Goal: Task Accomplishment & Management: Use online tool/utility

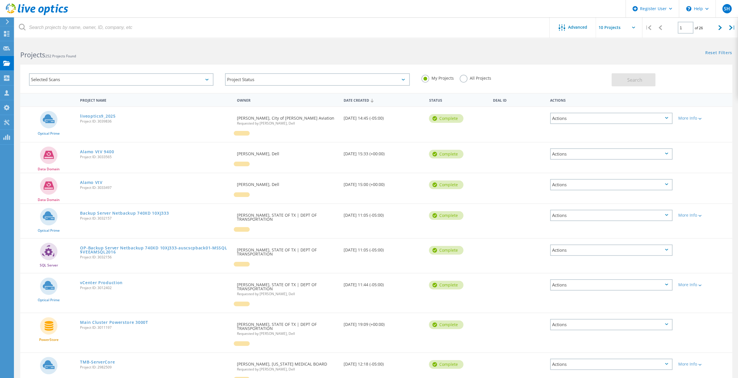
click at [5, 22] on icon at bounding box center [7, 21] width 4 height 5
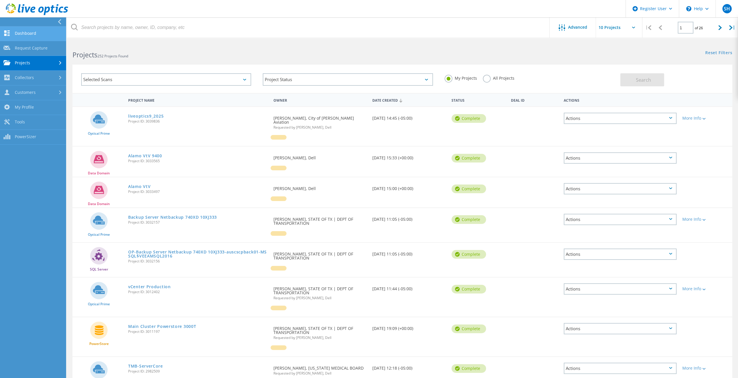
click at [35, 32] on link "Dashboard" at bounding box center [33, 33] width 66 height 15
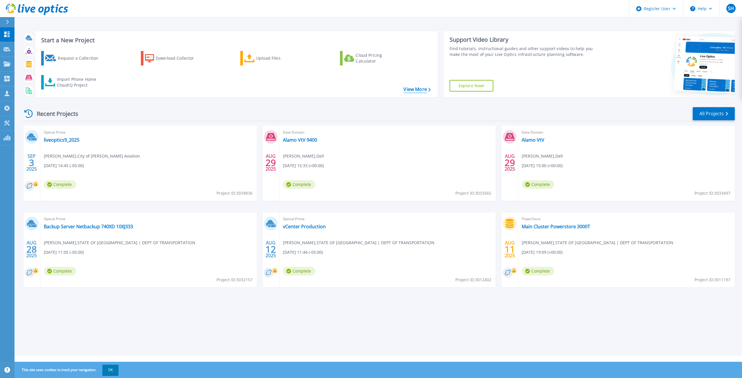
click at [420, 88] on link "View More" at bounding box center [417, 90] width 27 height 6
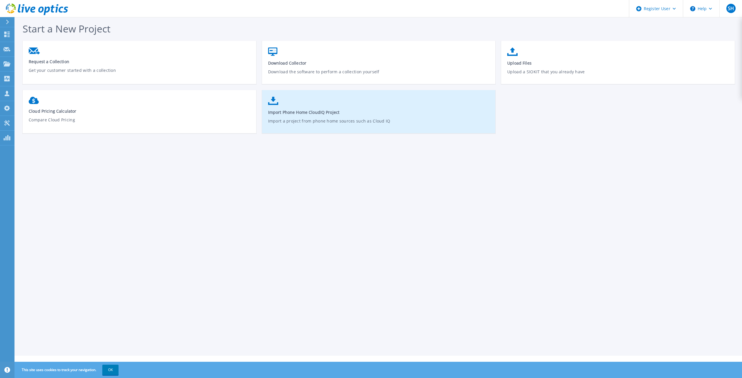
click at [376, 115] on span "Import Phone Home CloudIQ Project" at bounding box center [379, 113] width 222 height 6
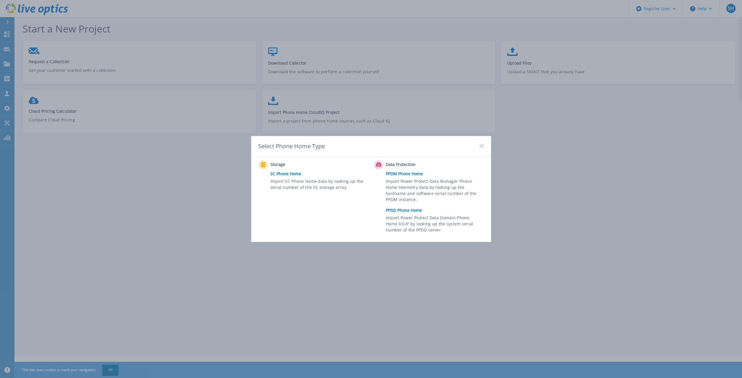
click at [399, 210] on link "PPDD Phone Home" at bounding box center [436, 210] width 101 height 9
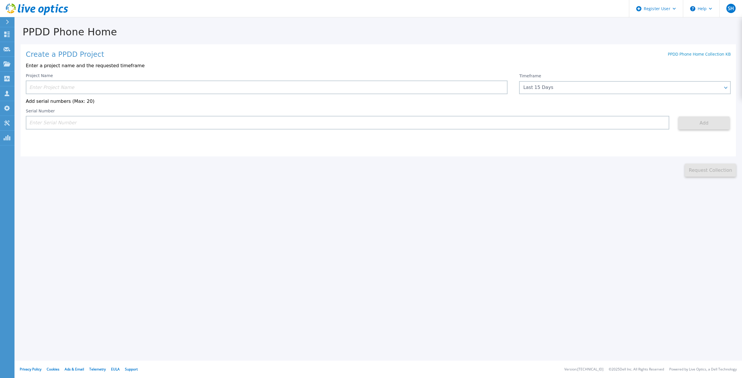
click at [79, 86] on input at bounding box center [267, 88] width 482 height 14
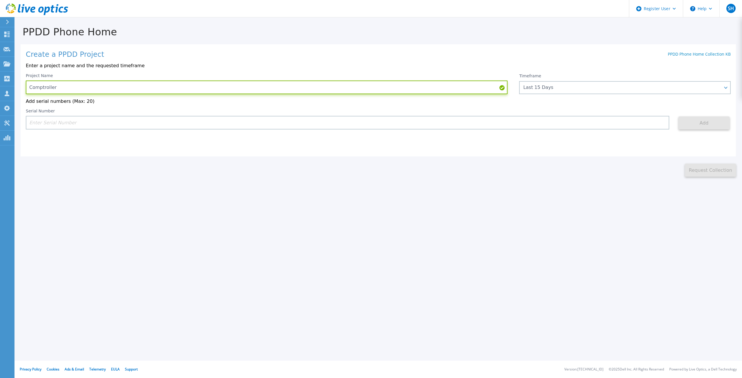
type input "Comptroller"
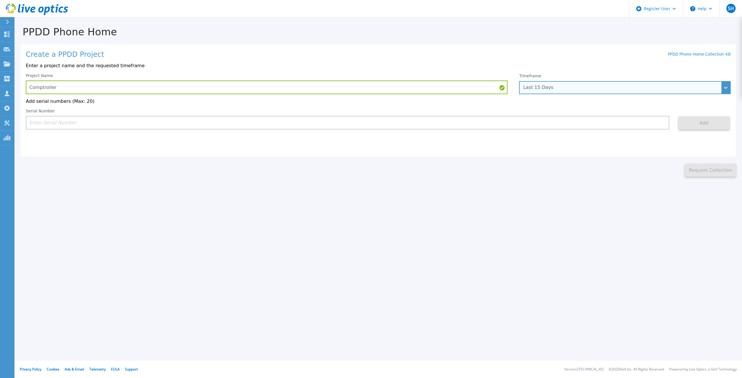
drag, startPoint x: 727, startPoint y: 85, endPoint x: 706, endPoint y: 90, distance: 21.2
click at [726, 85] on div "Last 15 Days" at bounding box center [625, 87] width 212 height 13
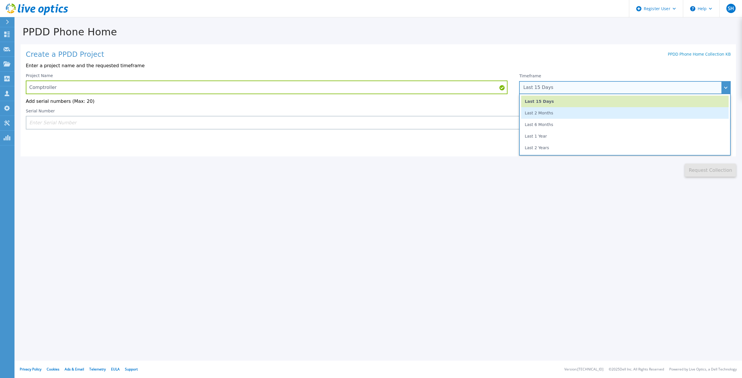
click at [541, 112] on li "Last 2 Months" at bounding box center [625, 113] width 208 height 12
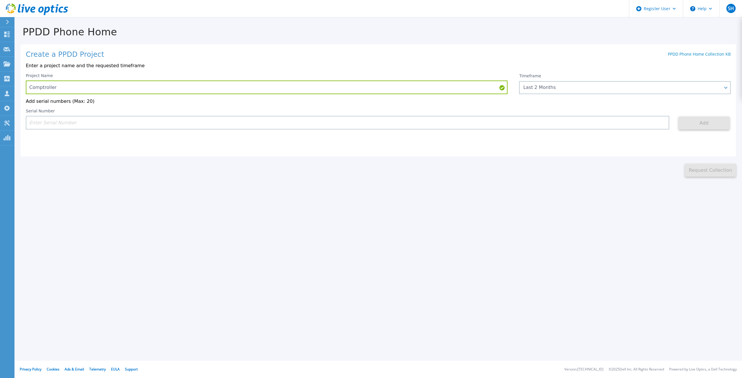
click at [82, 124] on input at bounding box center [348, 123] width 644 height 14
click at [81, 124] on input at bounding box center [348, 123] width 644 height 14
paste input "APX00235306136"
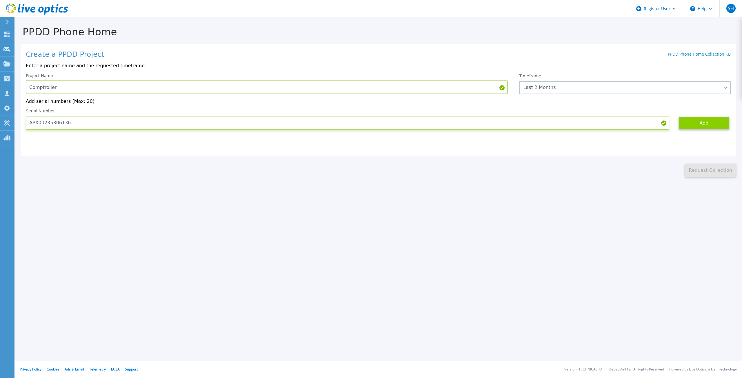
type input "APX00235306136"
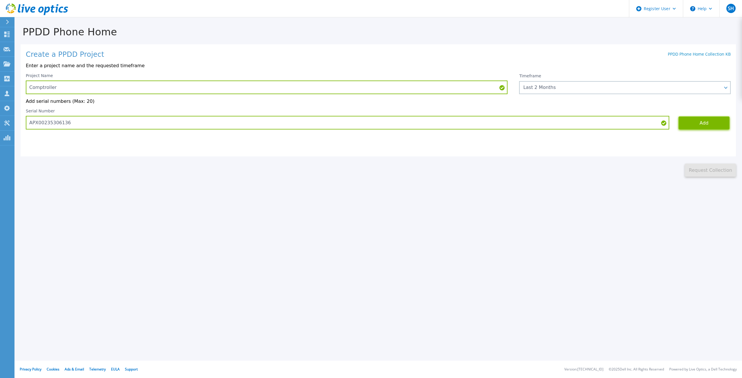
click at [717, 125] on button "Add" at bounding box center [704, 123] width 51 height 13
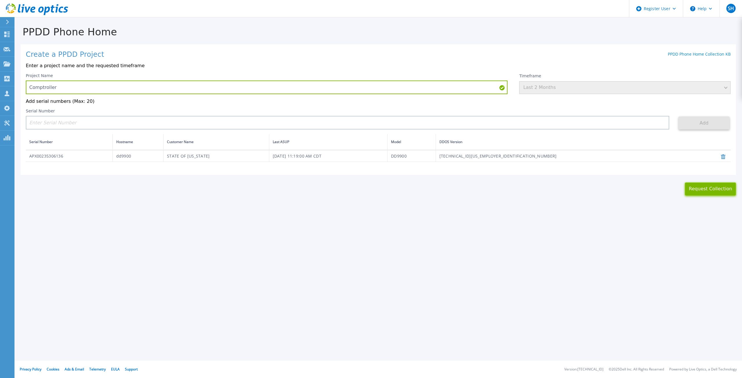
click at [712, 190] on button "Request Collection" at bounding box center [710, 189] width 51 height 13
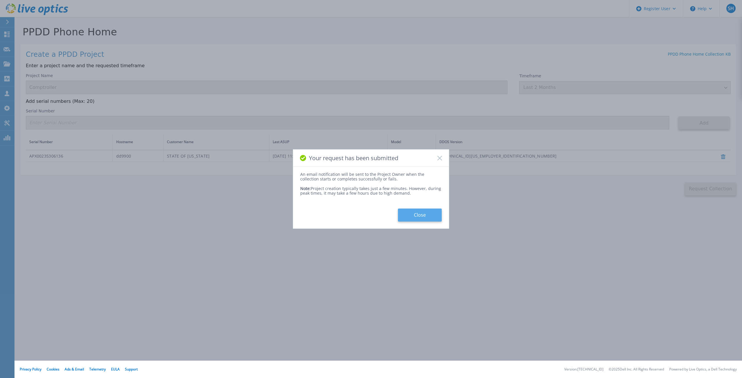
click at [436, 216] on button "Close" at bounding box center [420, 215] width 44 height 13
